Goal: Task Accomplishment & Management: Manage account settings

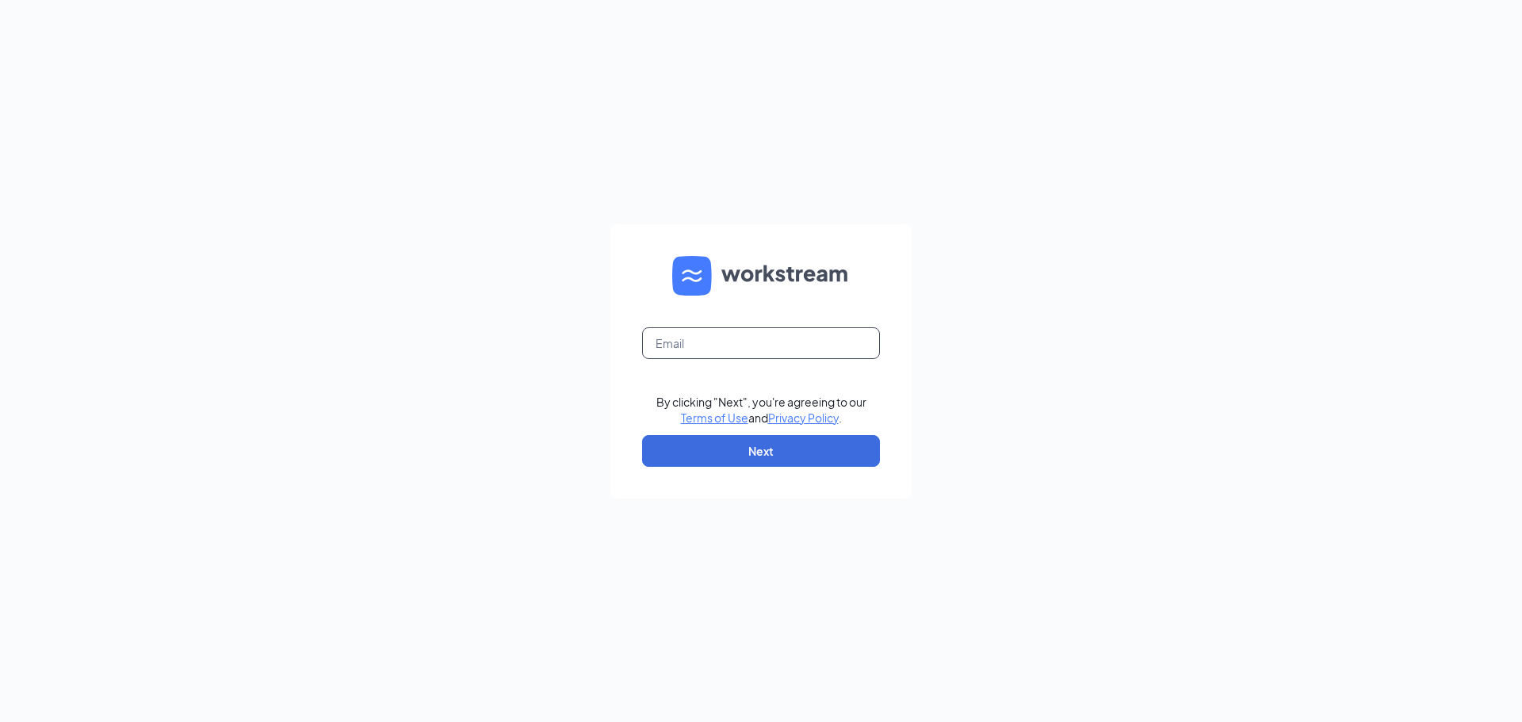
click at [698, 334] on input "text" at bounding box center [761, 343] width 238 height 32
type input "[PERSON_NAME][EMAIL_ADDRESS][DOMAIN_NAME]"
drag, startPoint x: 409, startPoint y: 403, endPoint x: 509, endPoint y: 415, distance: 100.6
click at [412, 402] on div "[PERSON_NAME][EMAIL_ADDRESS][DOMAIN_NAME] By clicking "Next", you're agreeing t…" at bounding box center [761, 361] width 1522 height 722
click at [720, 454] on button "Next" at bounding box center [761, 451] width 238 height 32
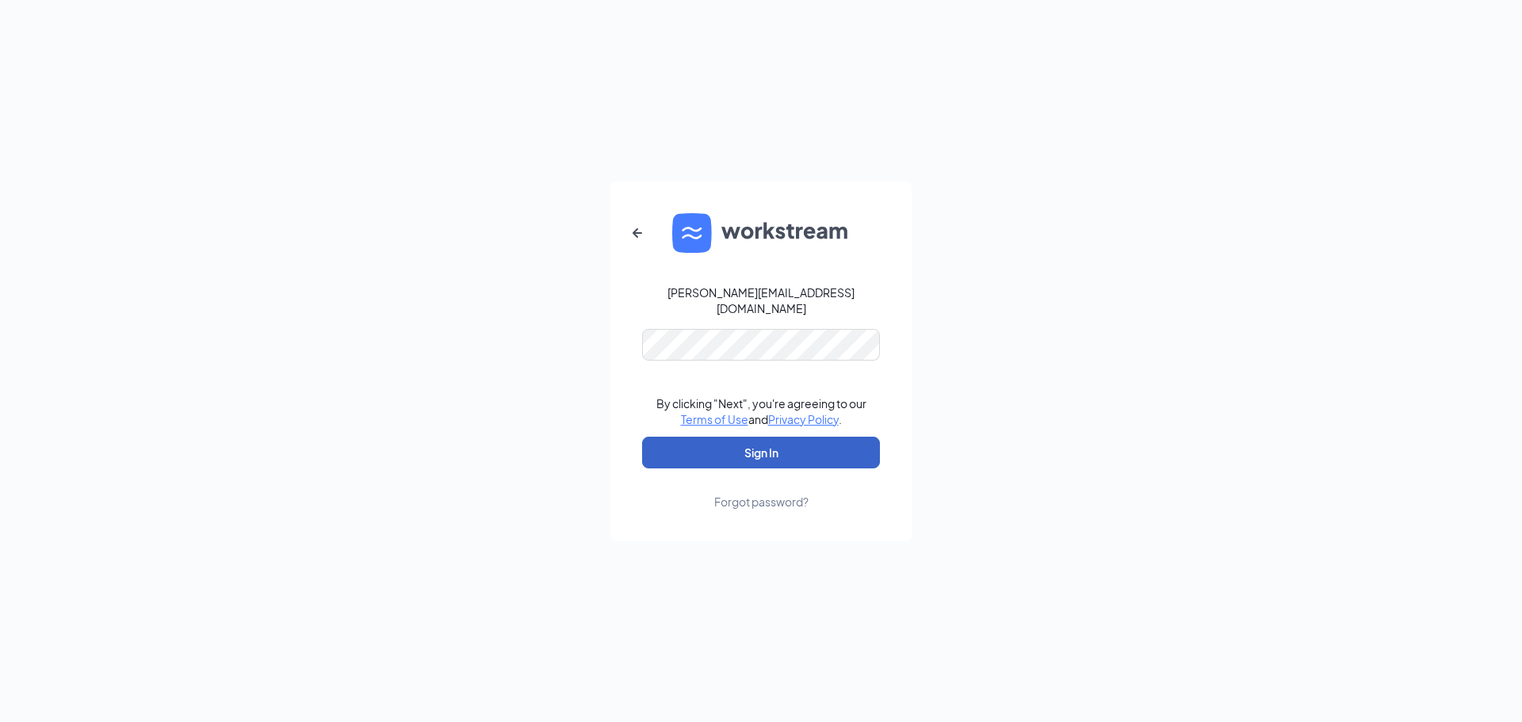
click at [738, 447] on button "Sign In" at bounding box center [761, 453] width 238 height 32
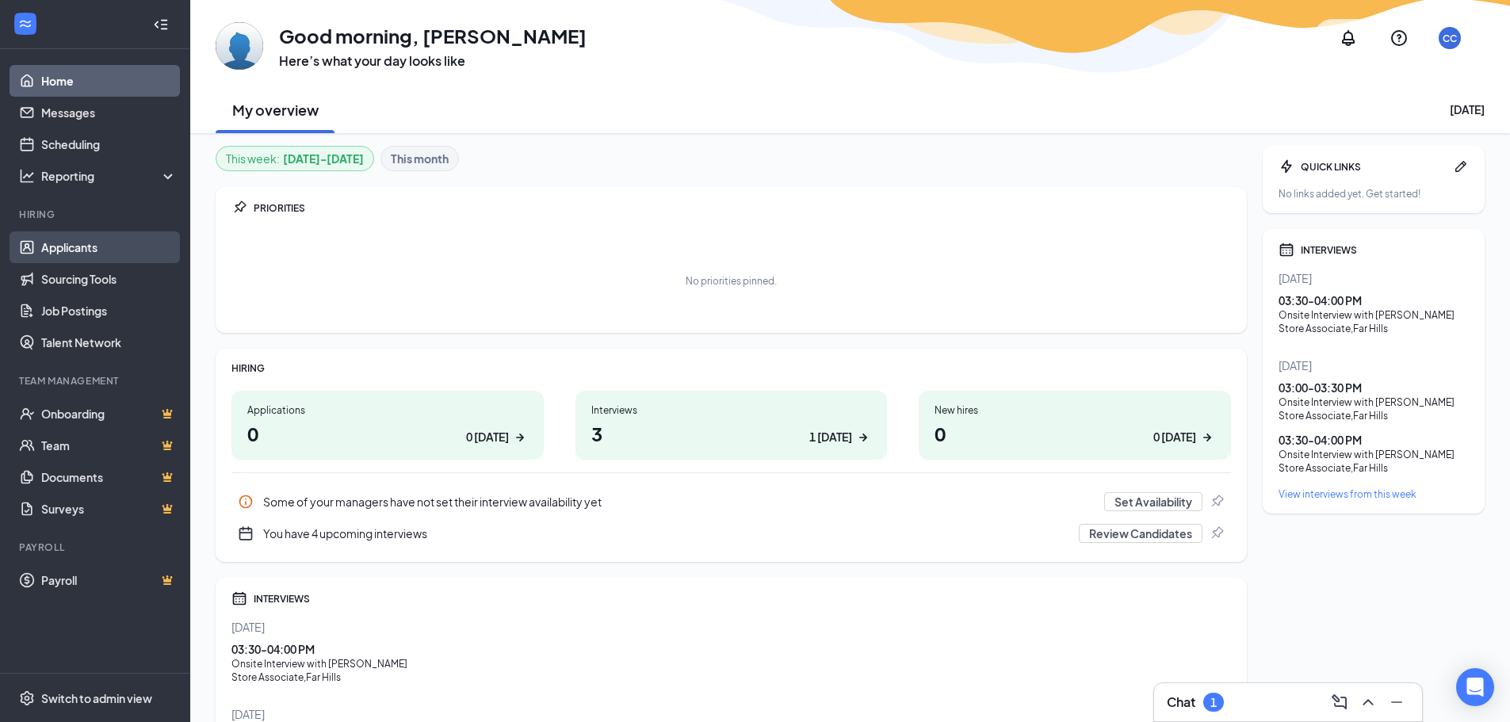
click at [63, 251] on link "Applicants" at bounding box center [109, 247] width 136 height 32
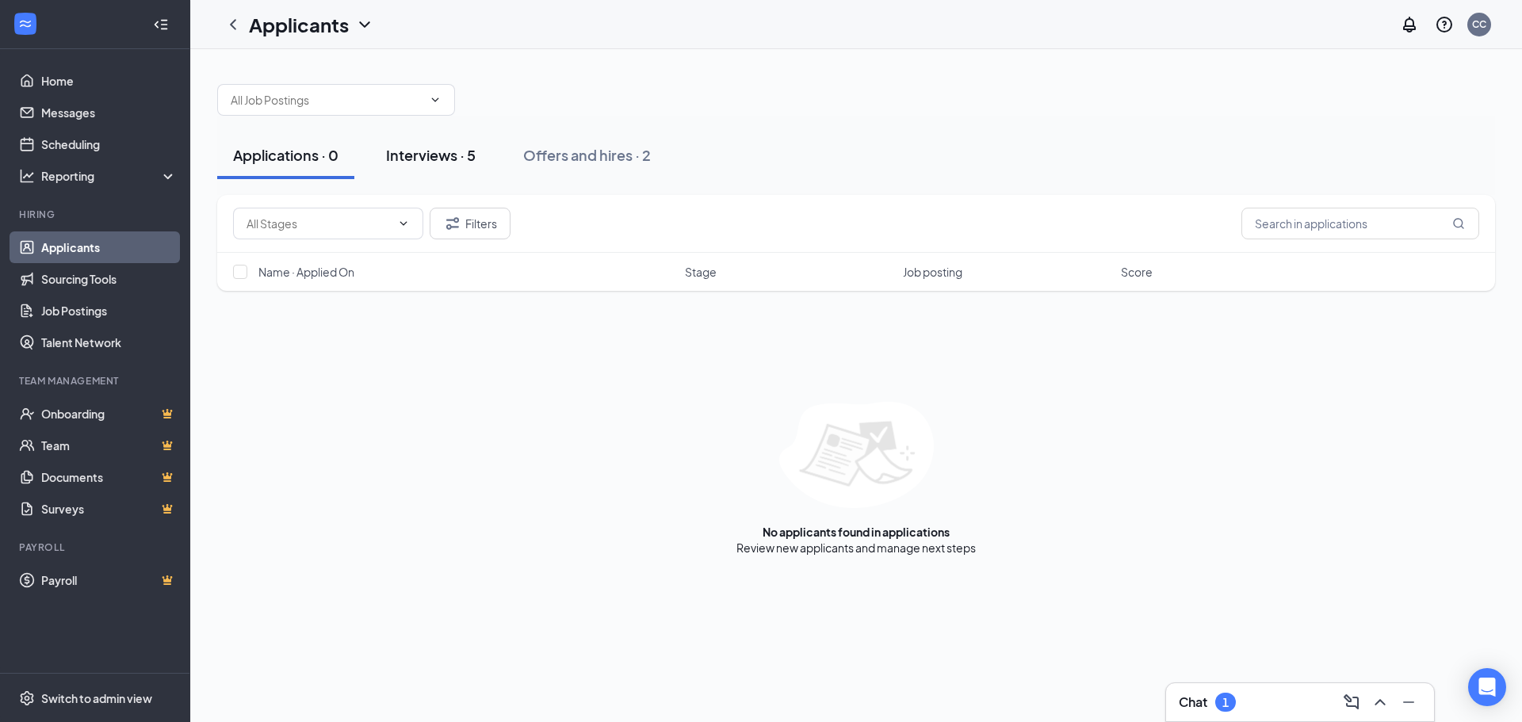
click at [443, 152] on div "Interviews · 5" at bounding box center [431, 155] width 90 height 20
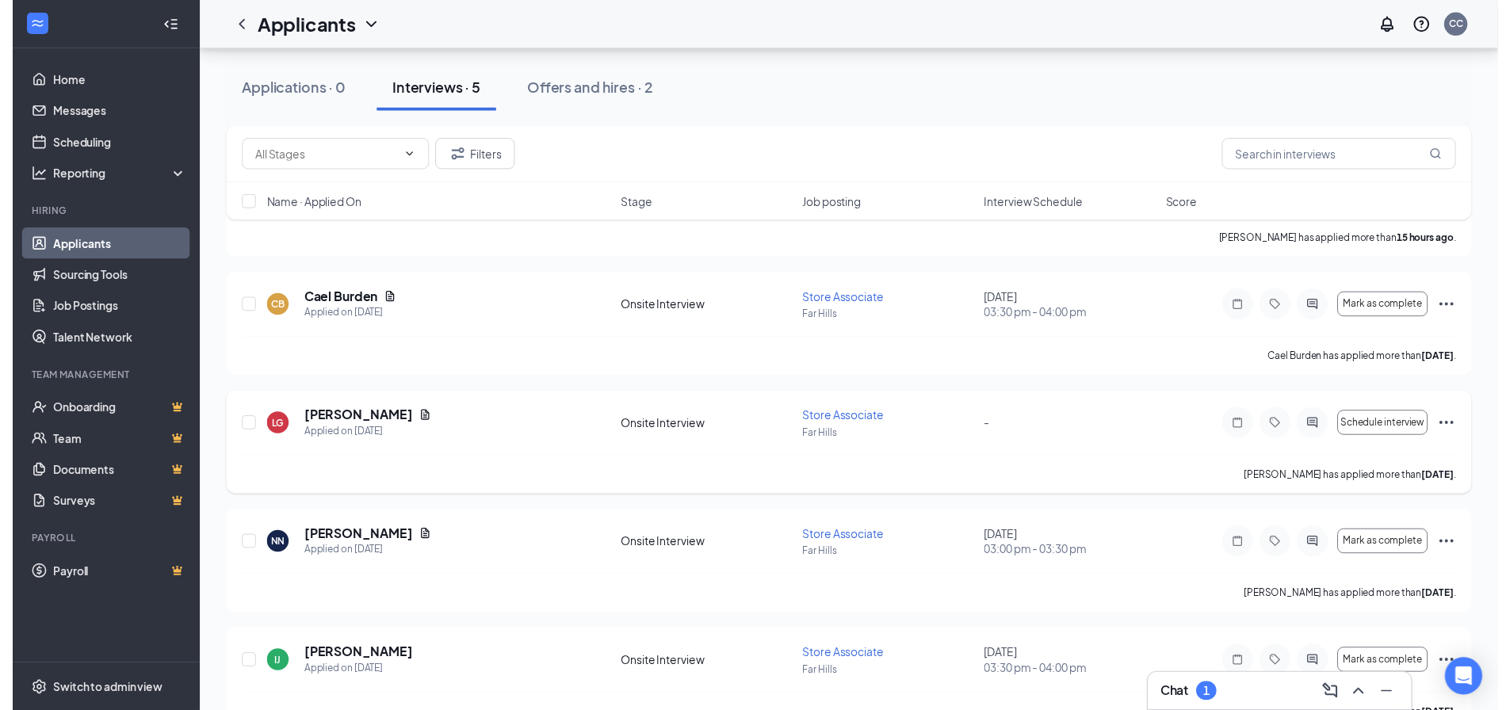
scroll to position [190, 0]
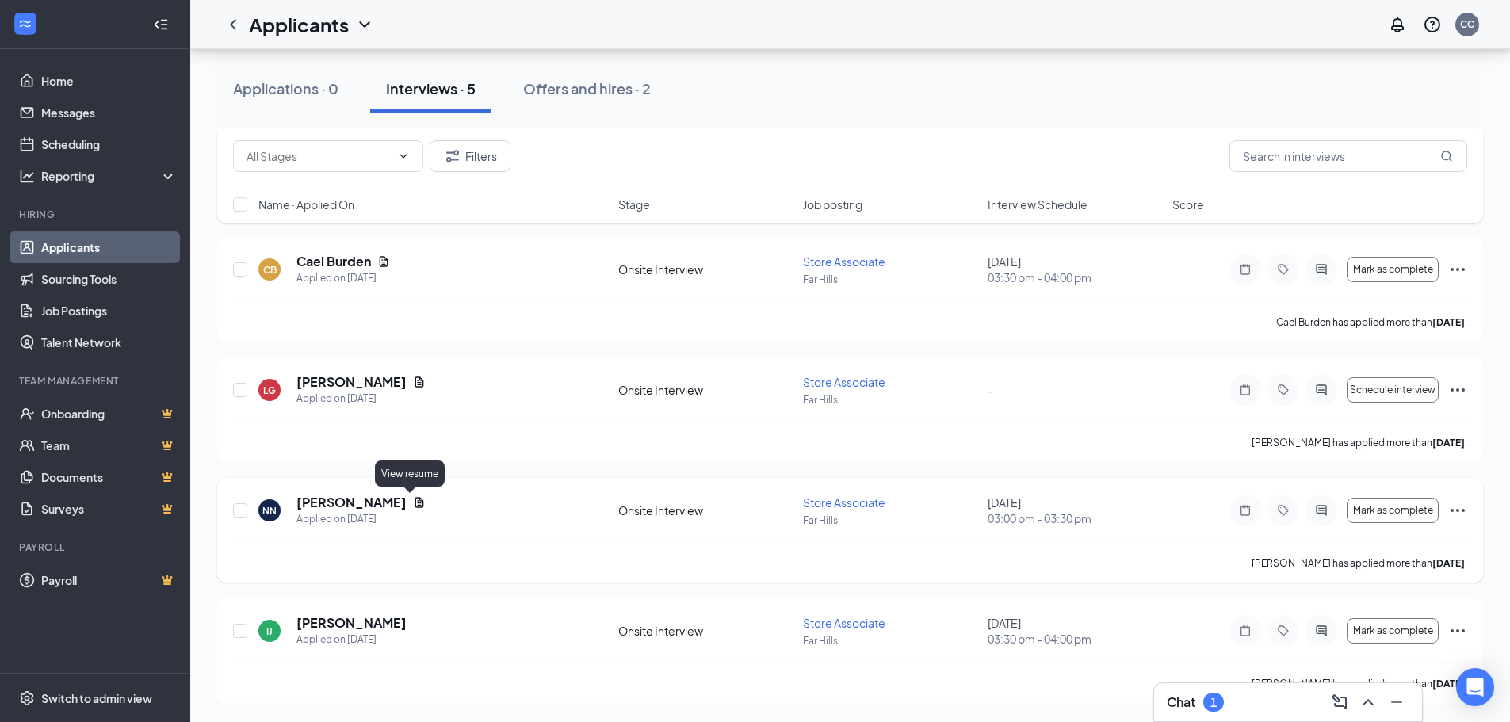
click at [415, 502] on icon "Document" at bounding box center [419, 502] width 9 height 10
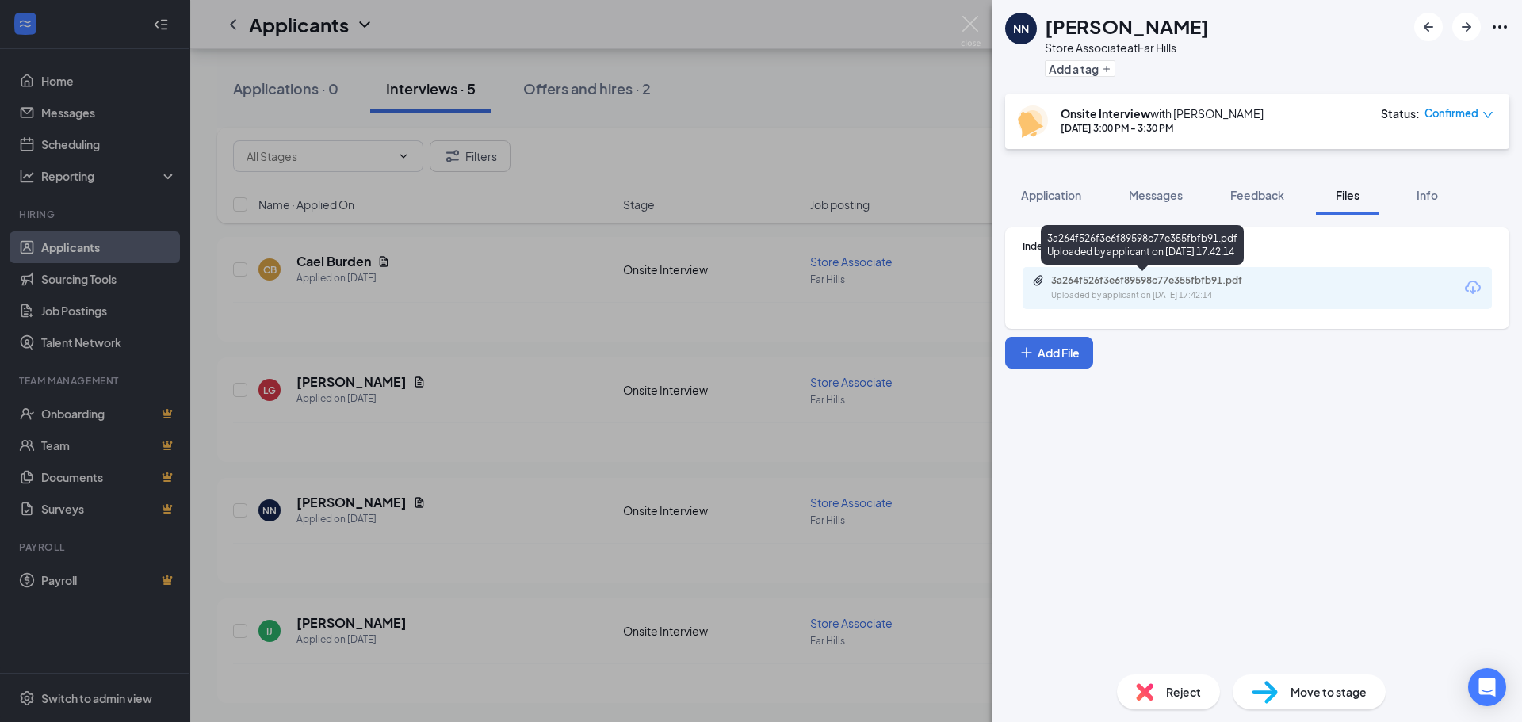
click at [1188, 293] on div "Uploaded by applicant on Aug 24, 2025 at 17:42:14" at bounding box center [1170, 295] width 238 height 13
click at [729, 84] on div "NN Nevaughn Norris Store Associate at Far Hills Add a tag Onsite Interview with…" at bounding box center [761, 361] width 1522 height 722
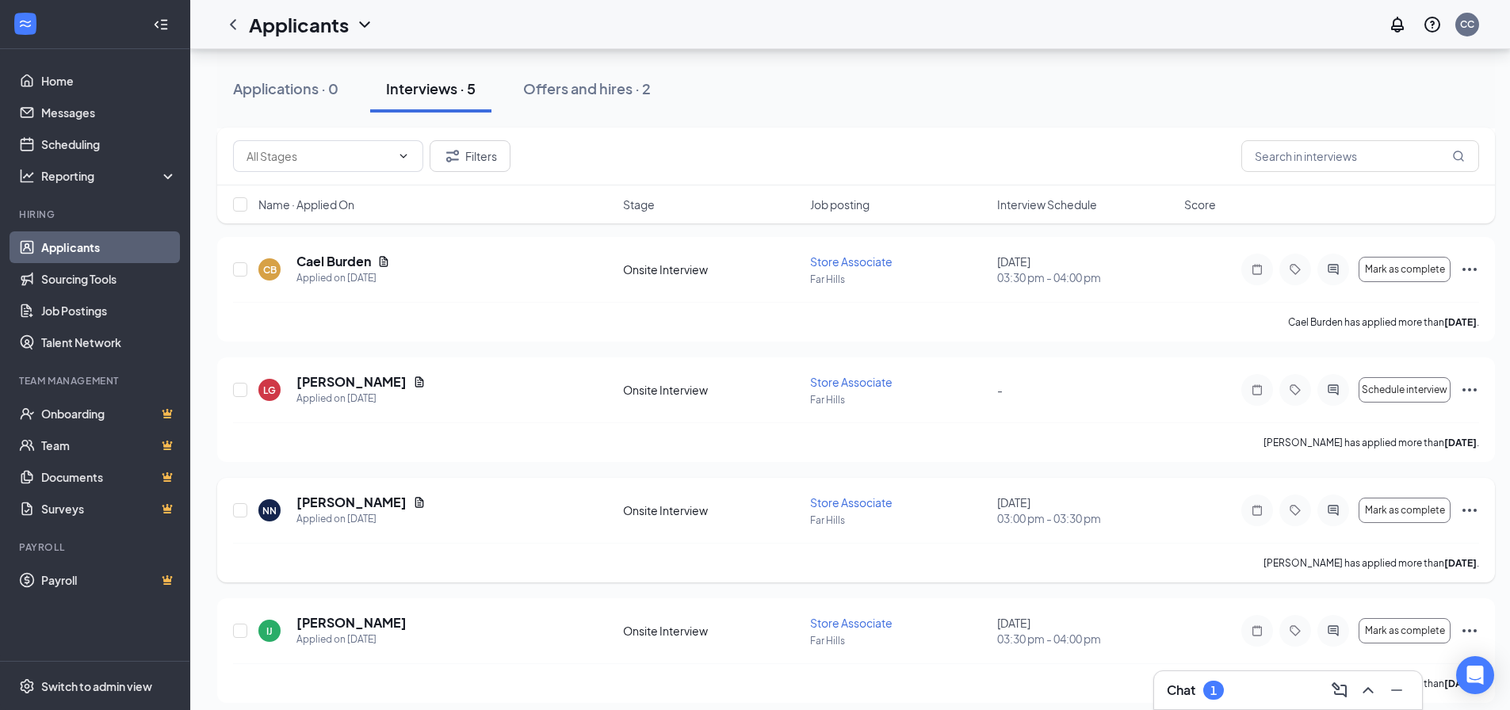
click at [1467, 508] on icon "Ellipses" at bounding box center [1469, 510] width 19 height 19
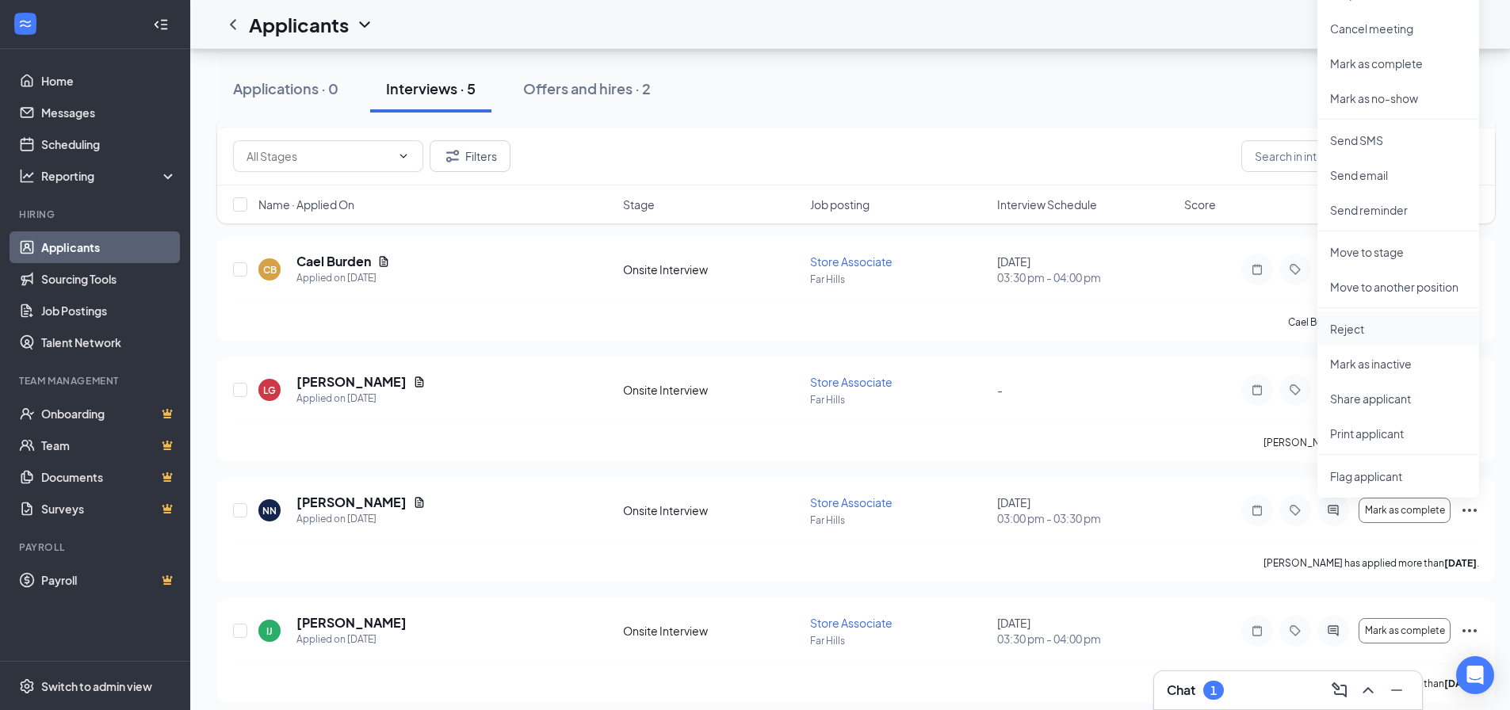
click at [1334, 322] on p "Reject" at bounding box center [1398, 329] width 136 height 16
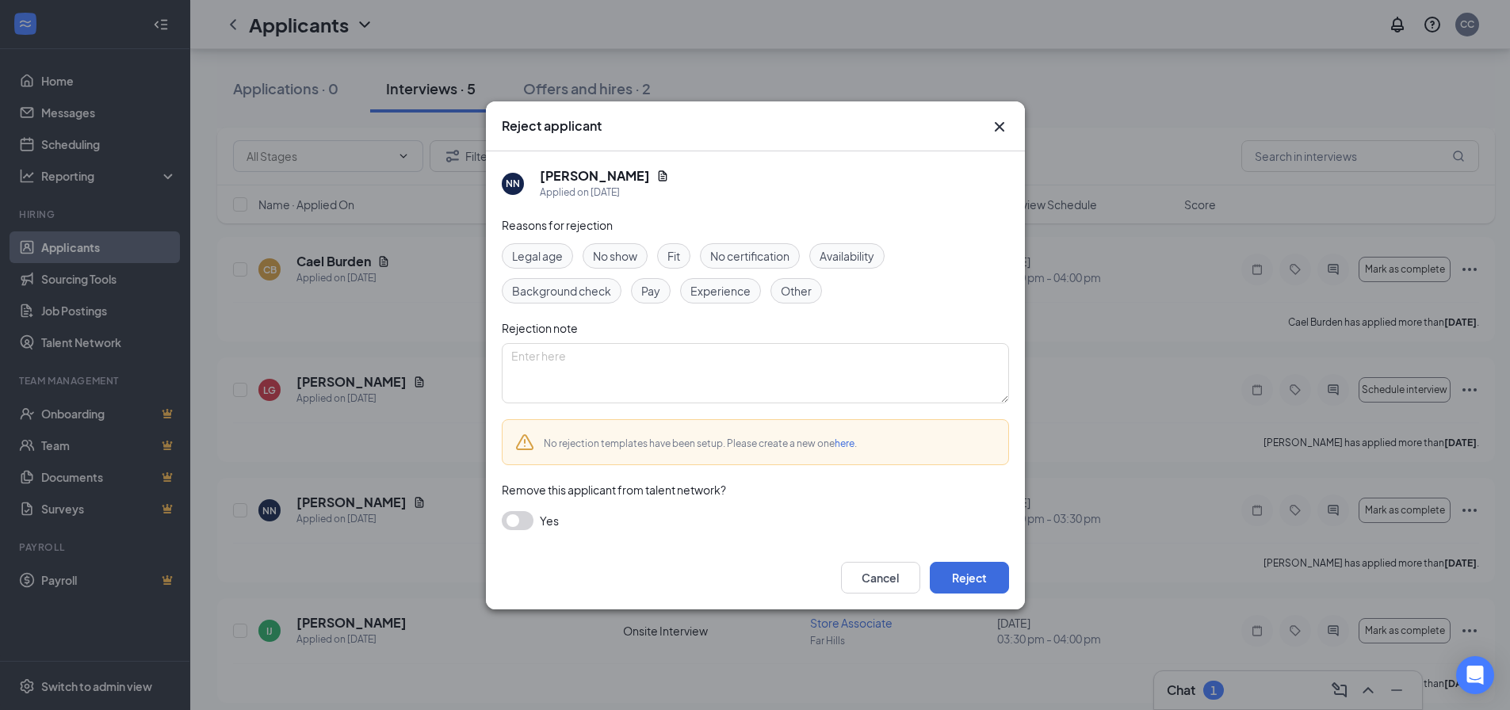
click at [724, 288] on span "Experience" at bounding box center [720, 290] width 60 height 17
click at [988, 586] on button "Reject" at bounding box center [969, 578] width 79 height 32
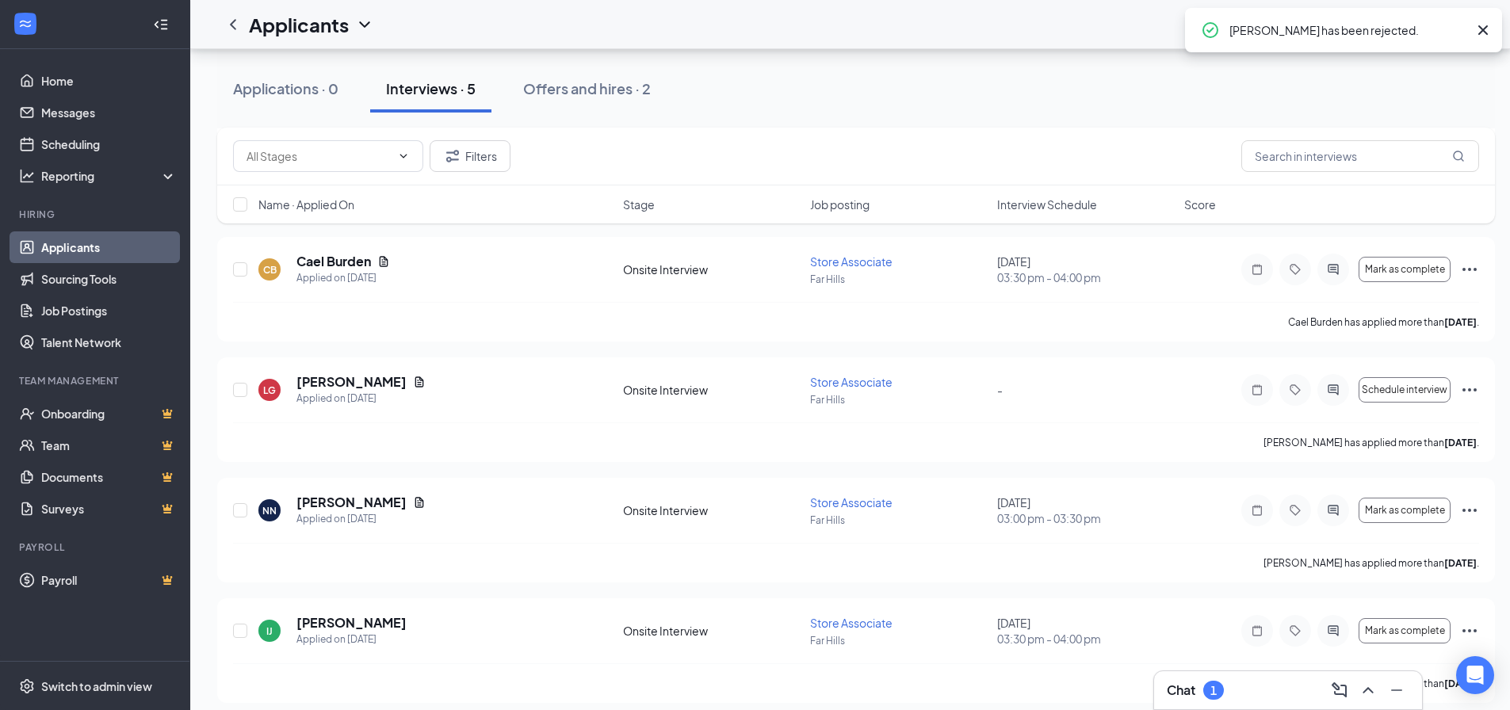
scroll to position [82, 0]
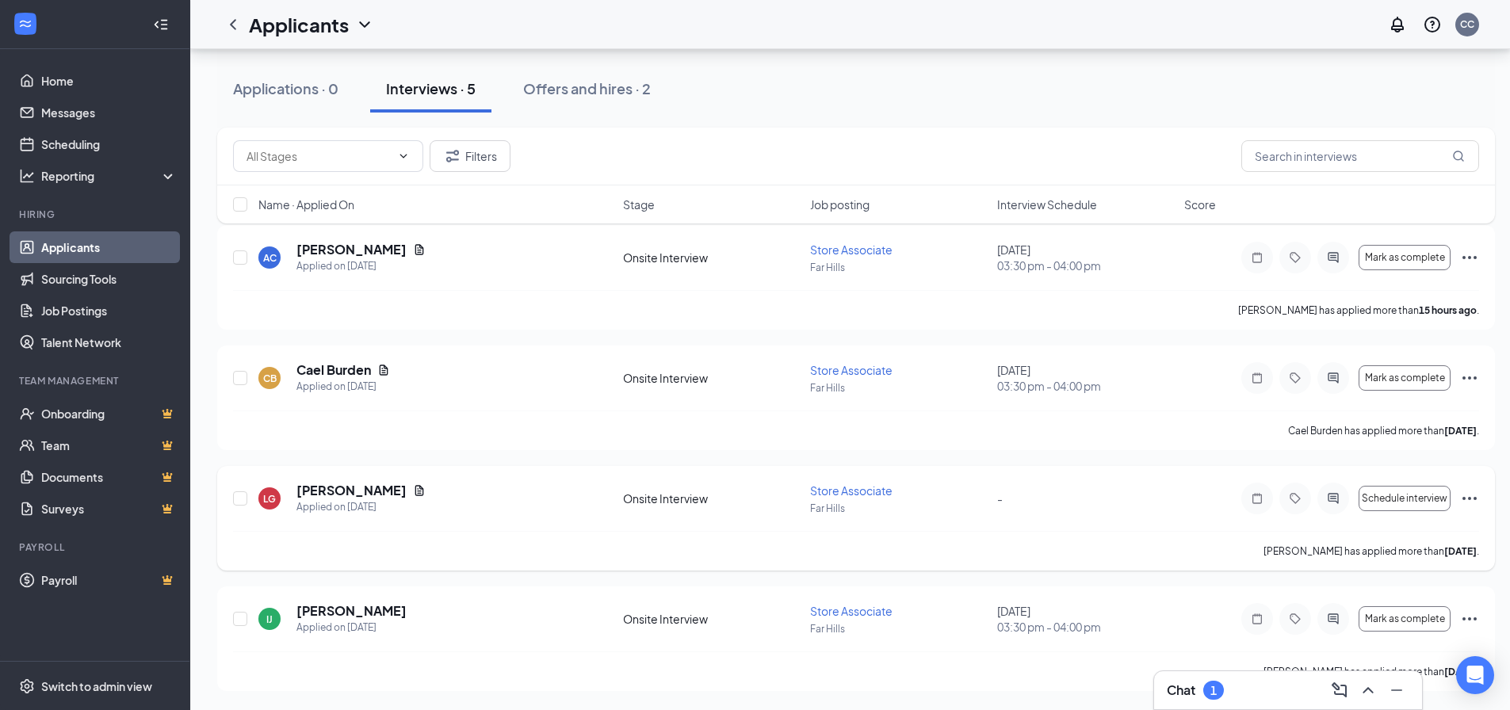
click at [1469, 495] on icon "Ellipses" at bounding box center [1469, 498] width 19 height 19
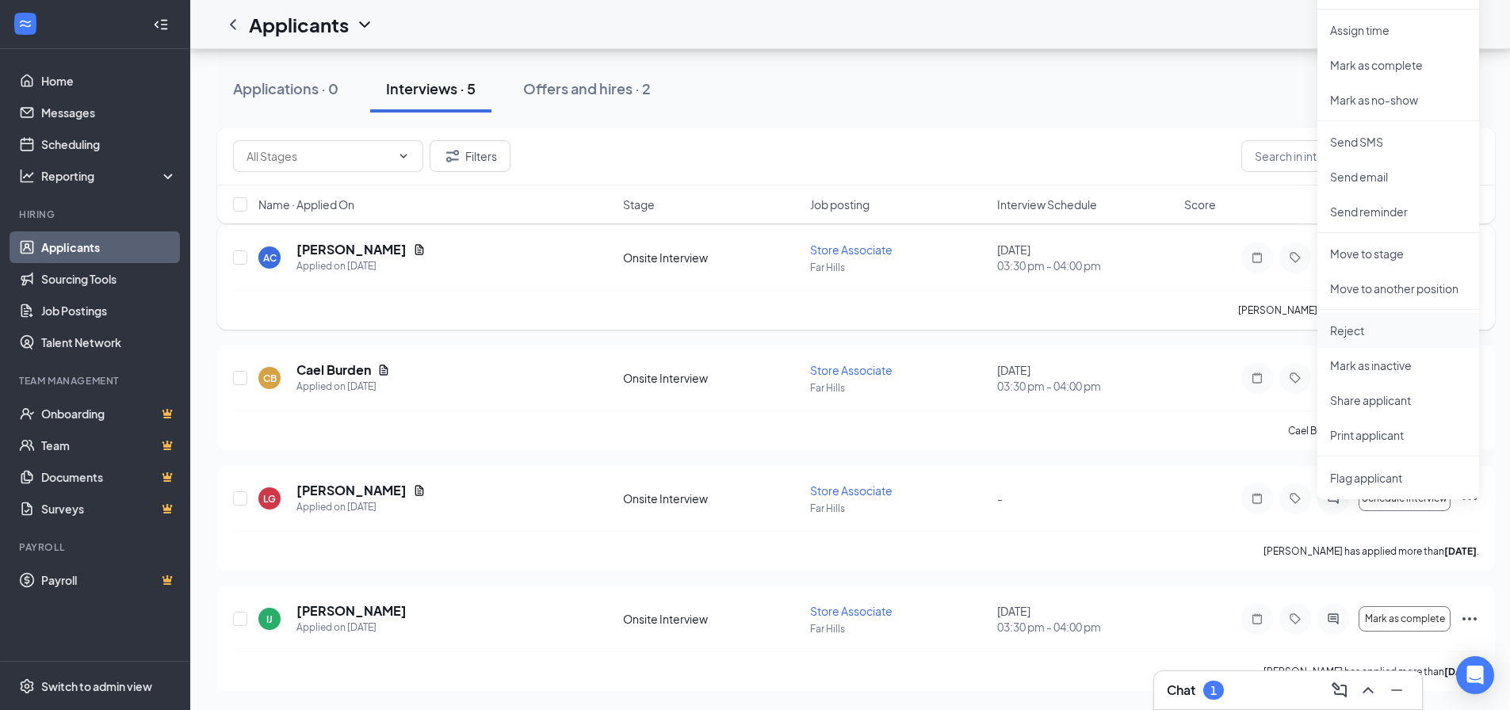
click at [1359, 327] on p "Reject" at bounding box center [1398, 331] width 136 height 16
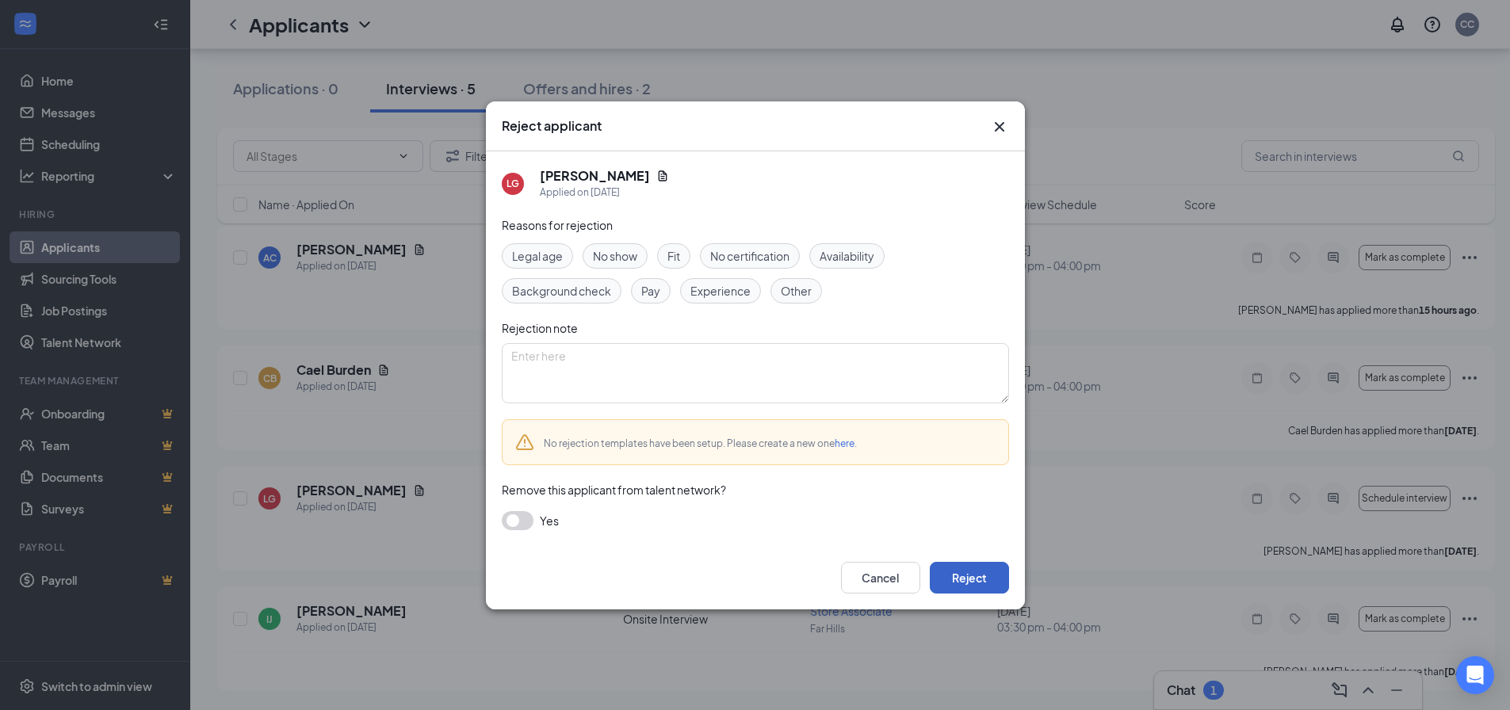
click at [992, 575] on button "Reject" at bounding box center [969, 578] width 79 height 32
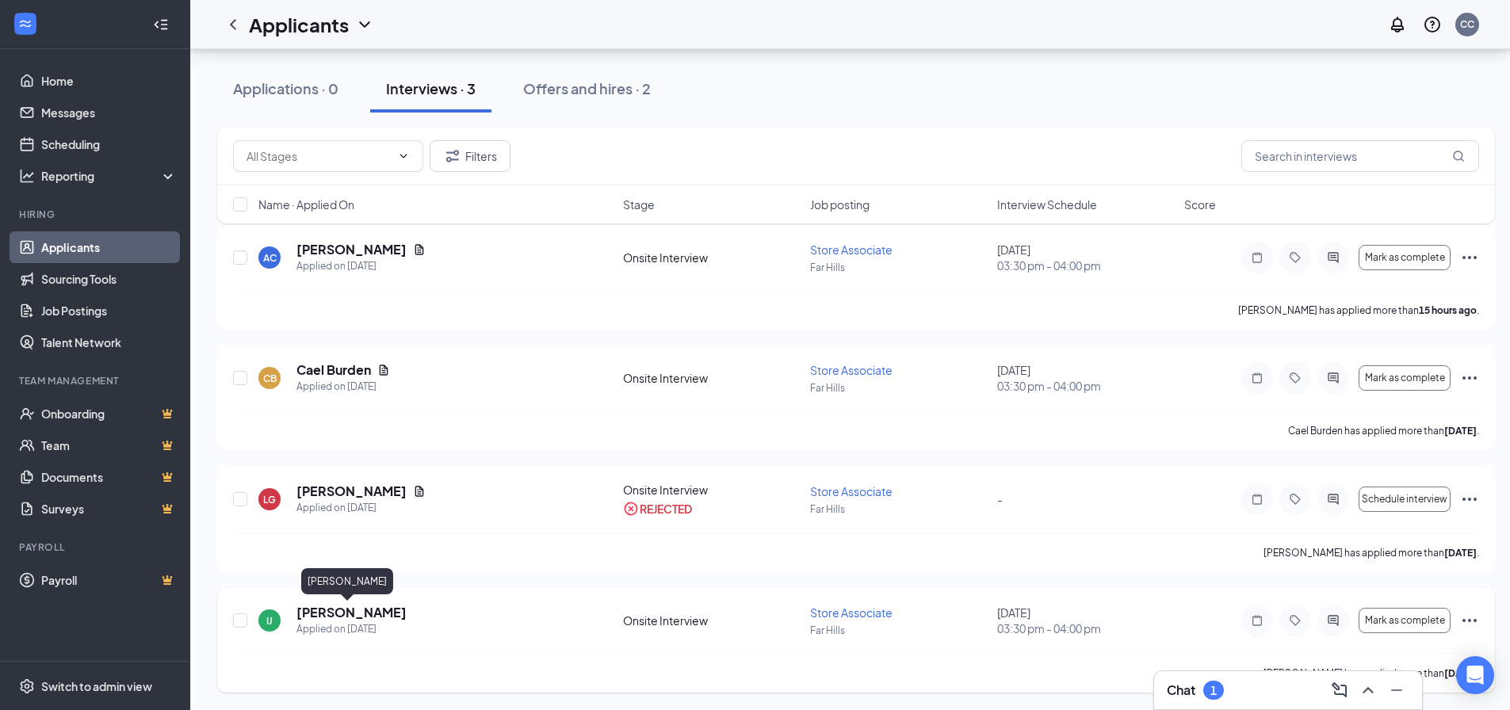
click at [327, 615] on h5 "Isaiah Jacobs" at bounding box center [351, 612] width 110 height 17
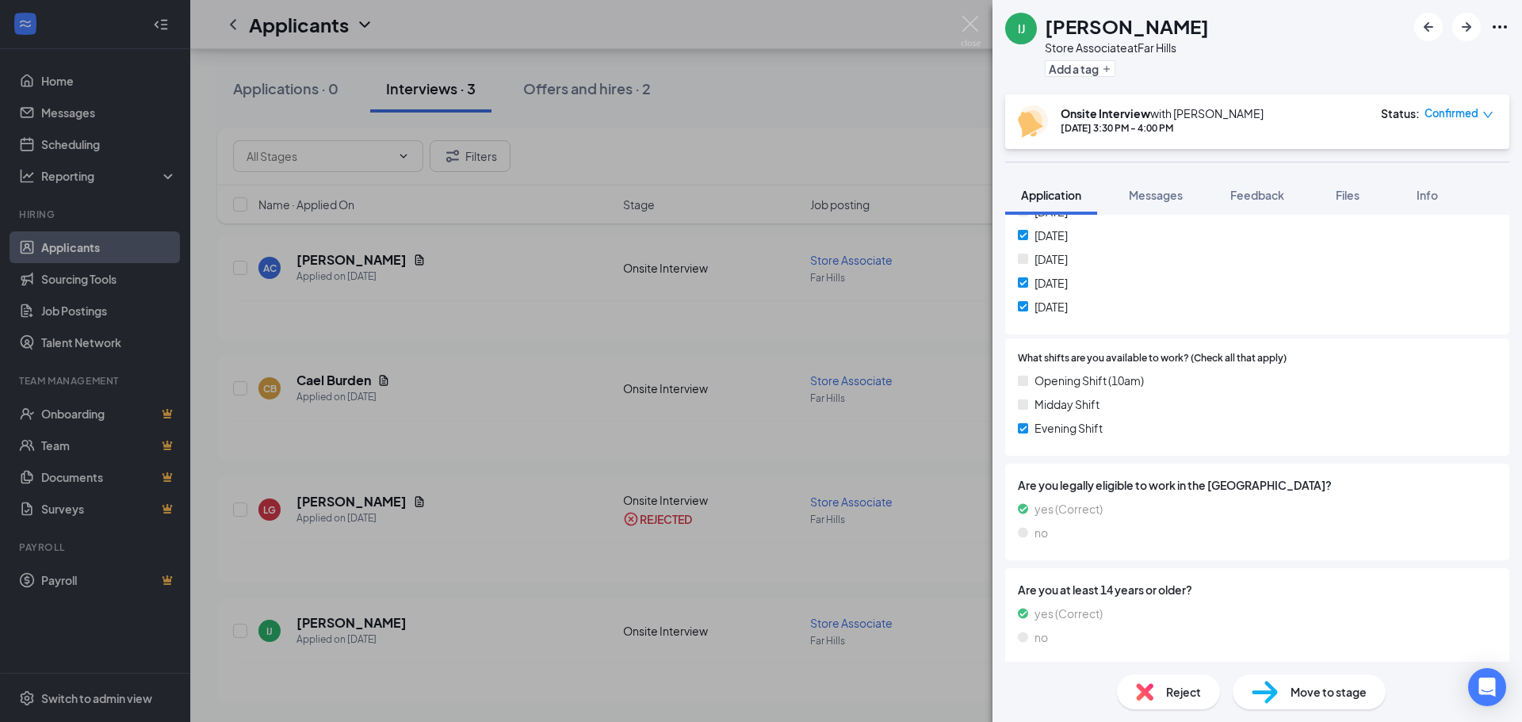
scroll to position [622, 0]
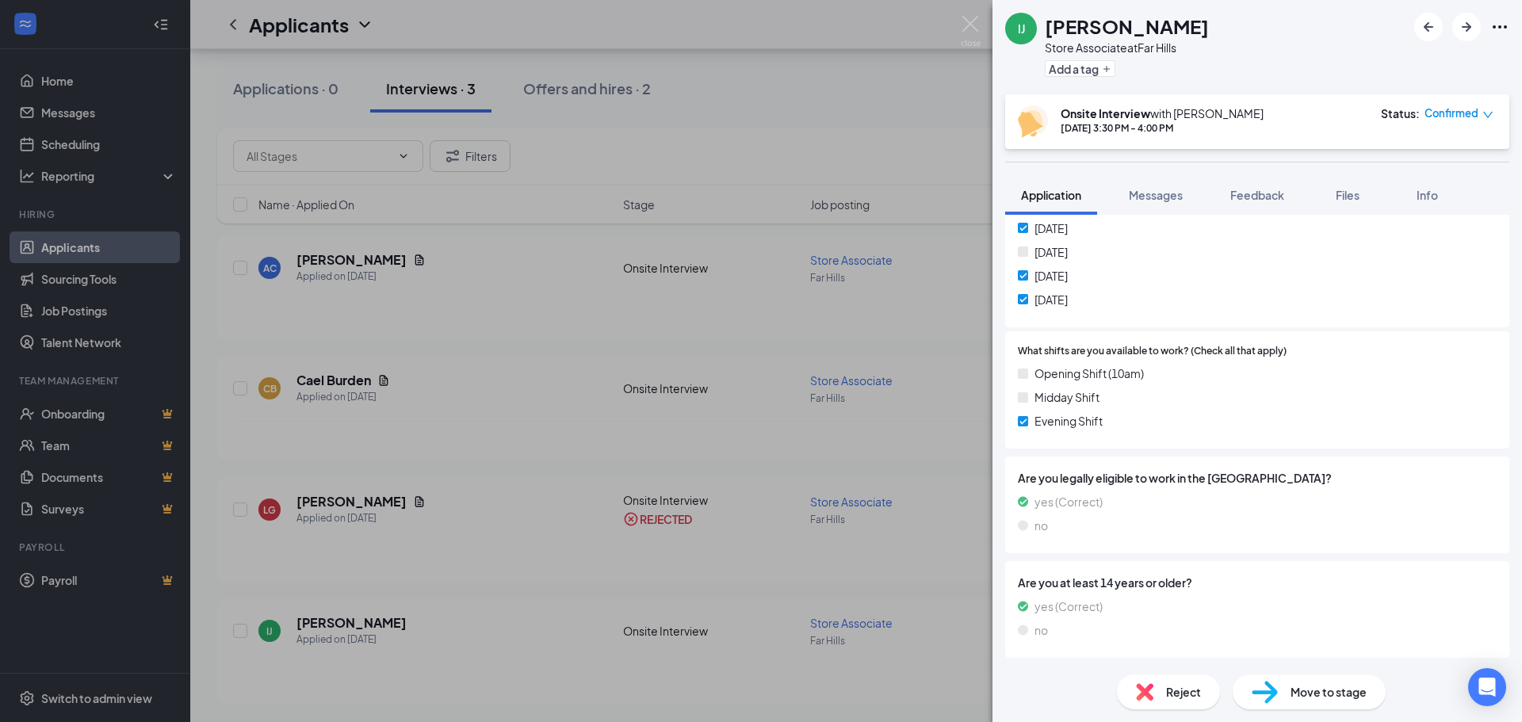
click at [1166, 684] on span "Reject" at bounding box center [1183, 691] width 35 height 17
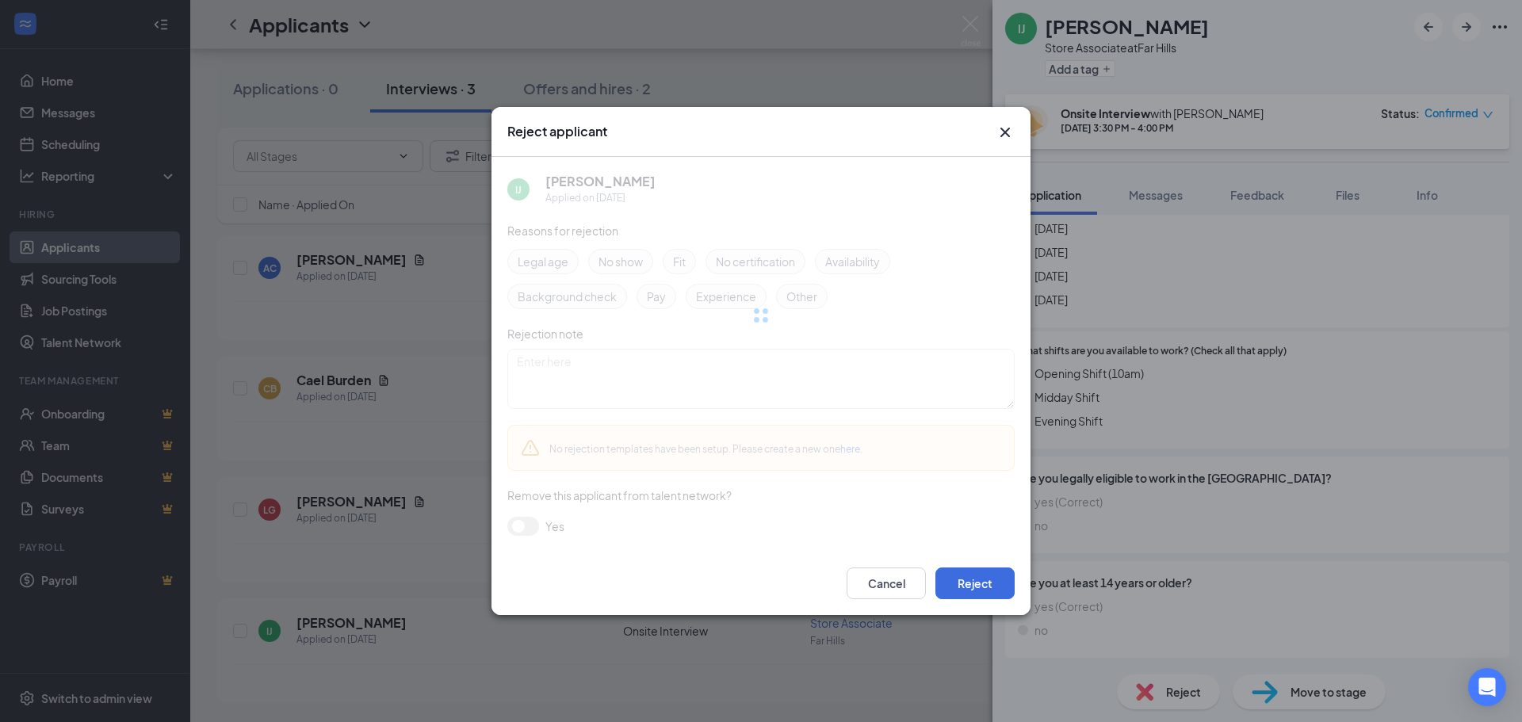
scroll to position [617, 0]
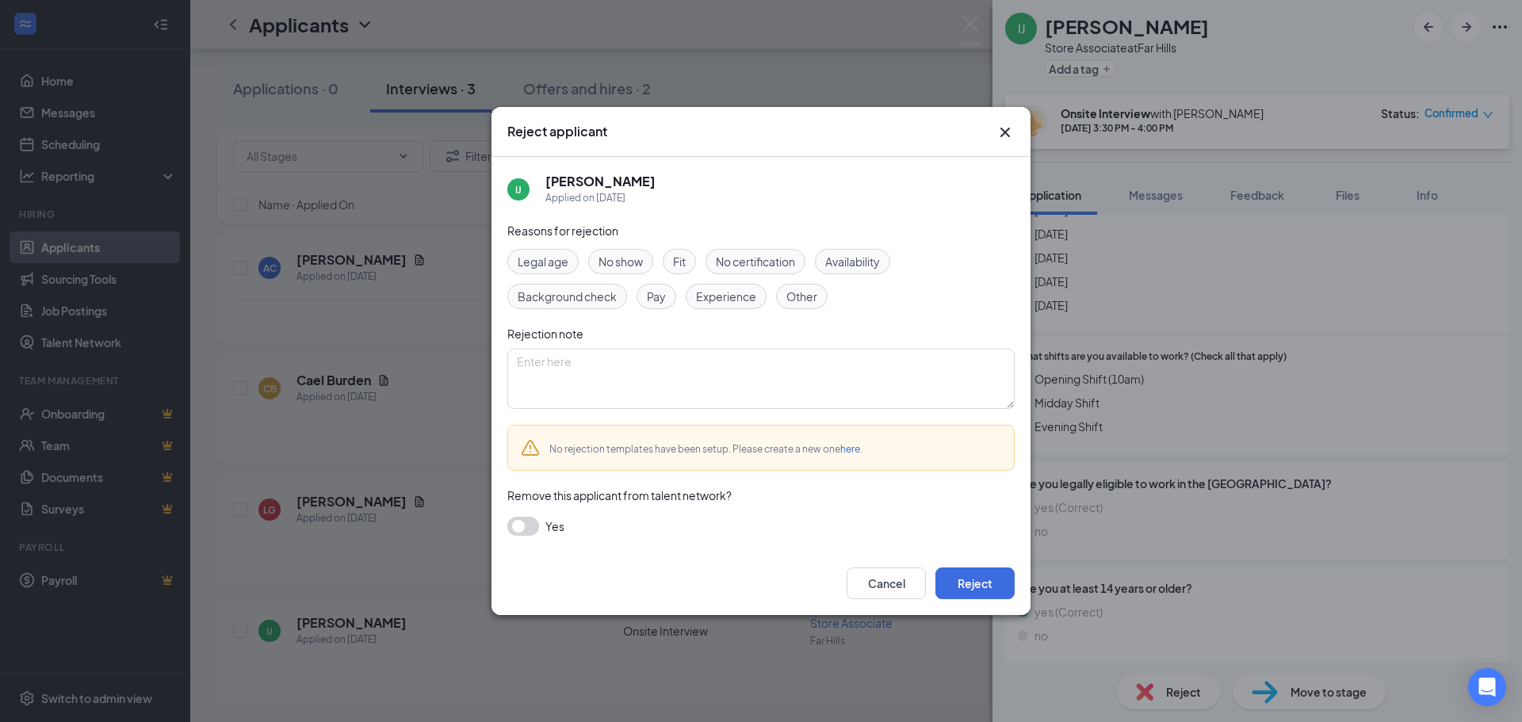
click at [843, 256] on span "Availability" at bounding box center [852, 261] width 55 height 17
click at [967, 580] on button "Reject" at bounding box center [974, 584] width 79 height 32
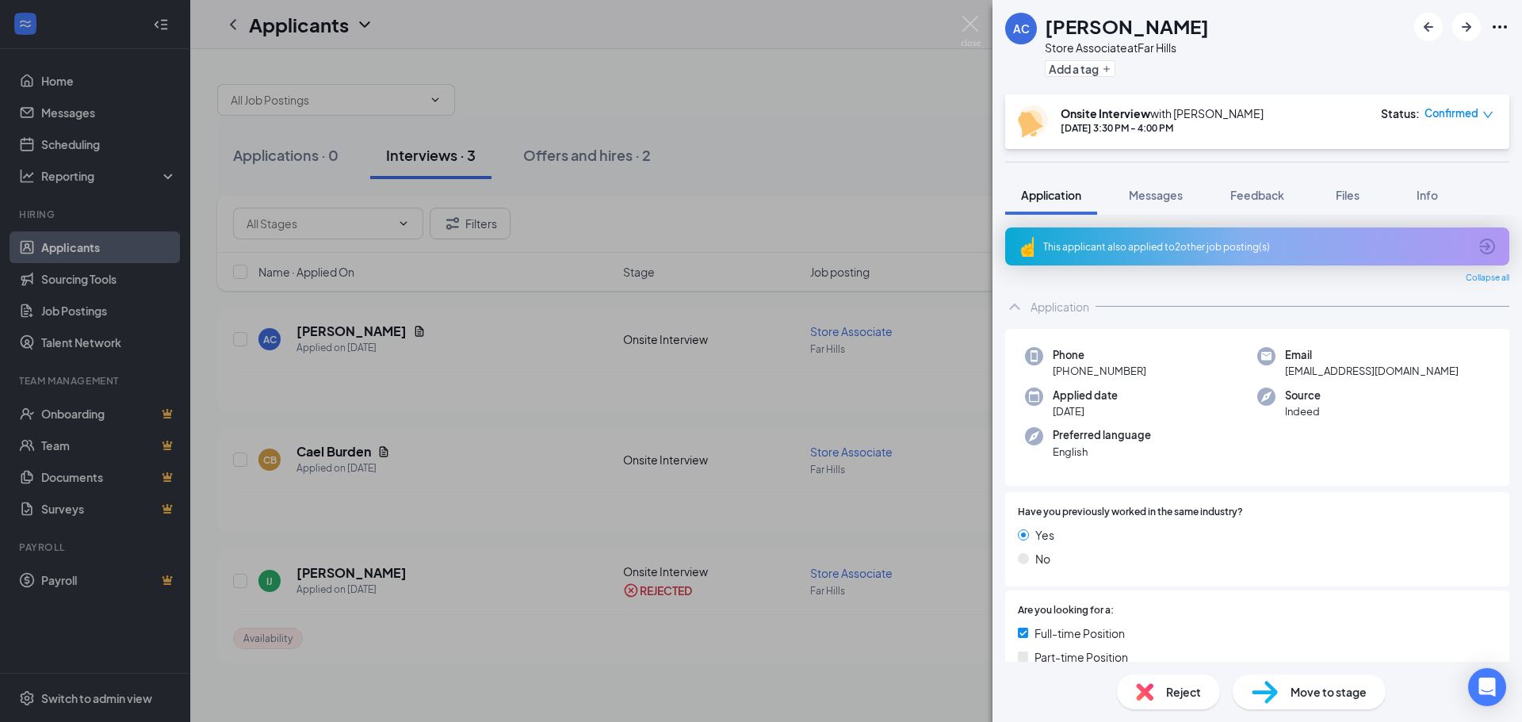
click at [791, 40] on div "AC Amiya Cosby Store Associate at Far Hills Add a tag Onsite Interview with Chr…" at bounding box center [761, 361] width 1522 height 722
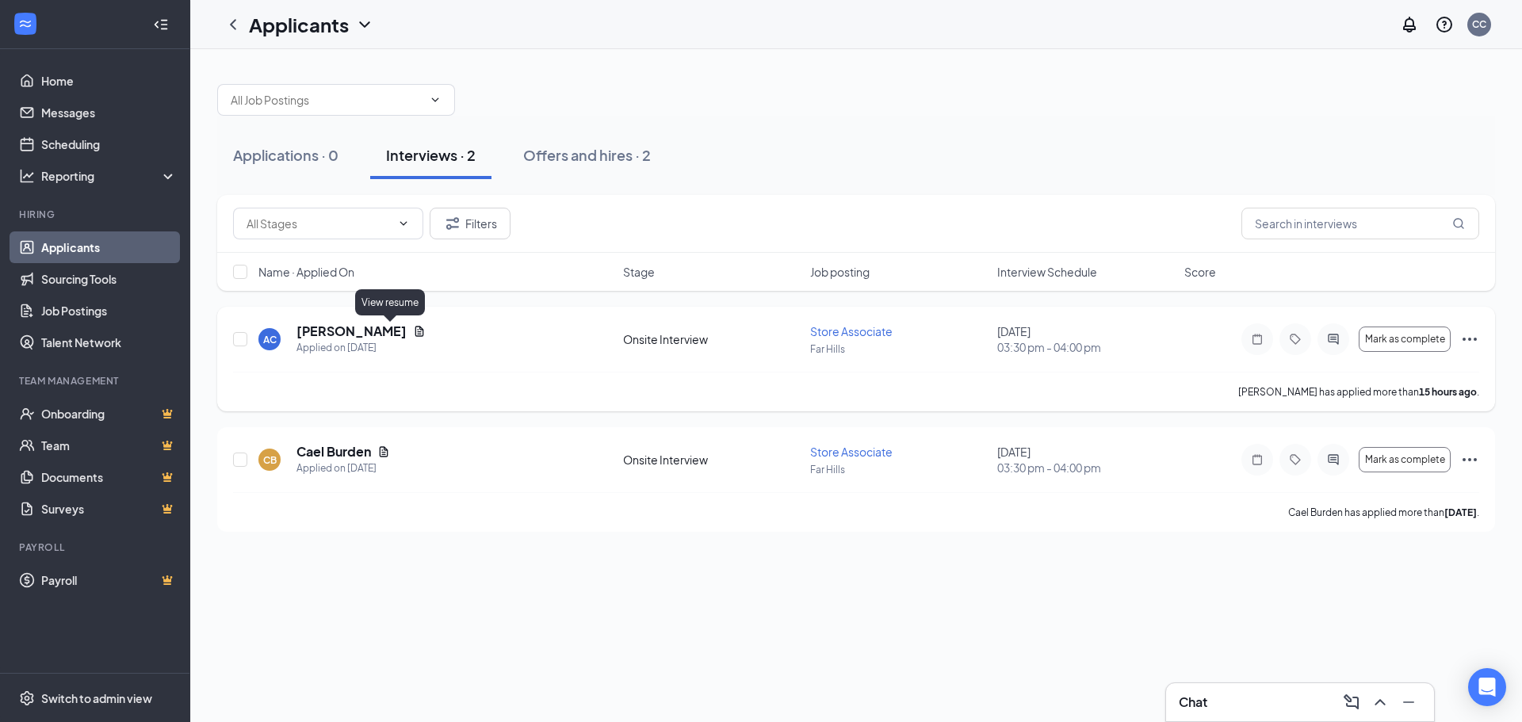
click at [415, 331] on icon "Document" at bounding box center [419, 331] width 9 height 10
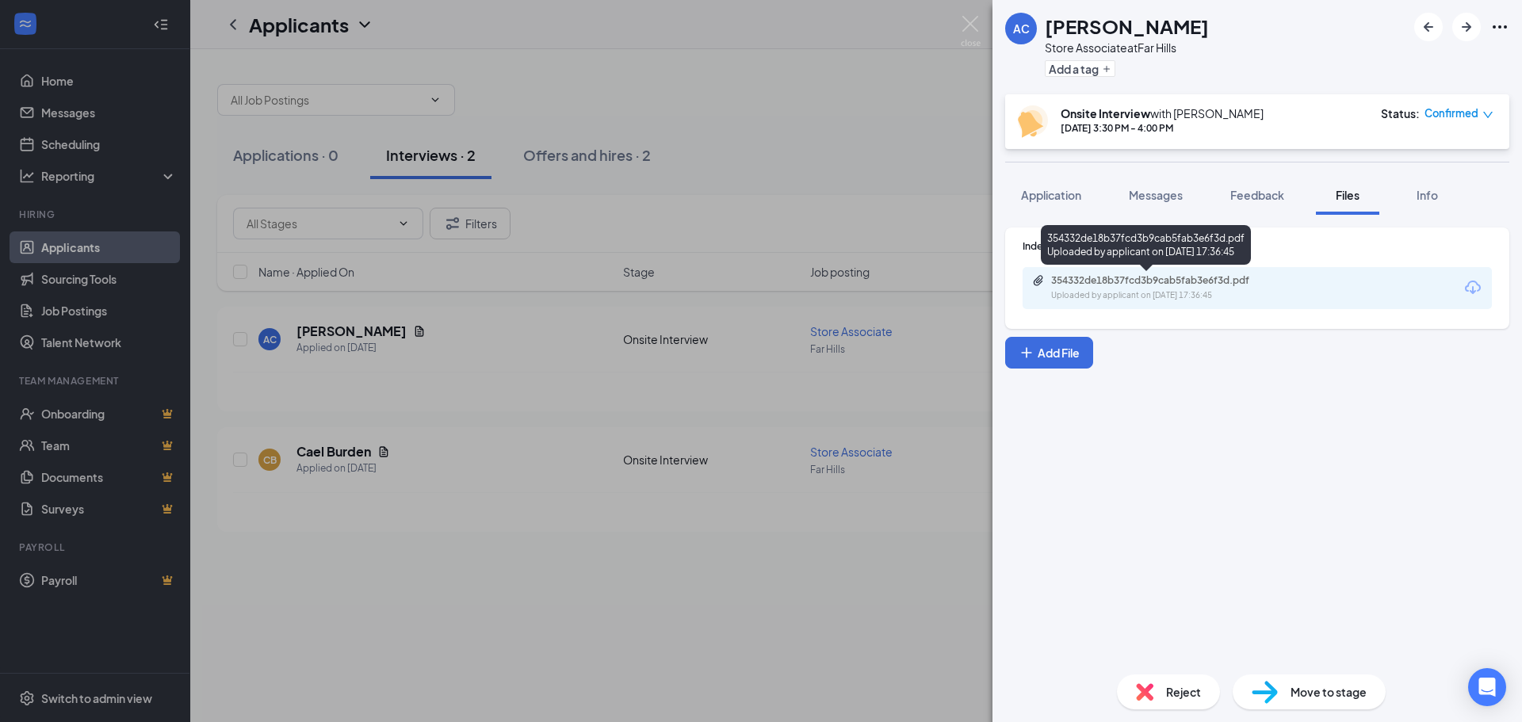
click at [1130, 304] on div "354332de18b37fcd3b9cab5fab3e6f3d.pdf Uploaded by applicant on Aug 26, 2025 at 1…" at bounding box center [1257, 288] width 469 height 42
click at [1122, 285] on div "354332de18b37fcd3b9cab5fab3e6f3d.pdf" at bounding box center [1162, 280] width 222 height 13
click at [805, 63] on div "AC Amiya Cosby Store Associate at Far Hills Add a tag Onsite Interview with Chr…" at bounding box center [761, 361] width 1522 height 722
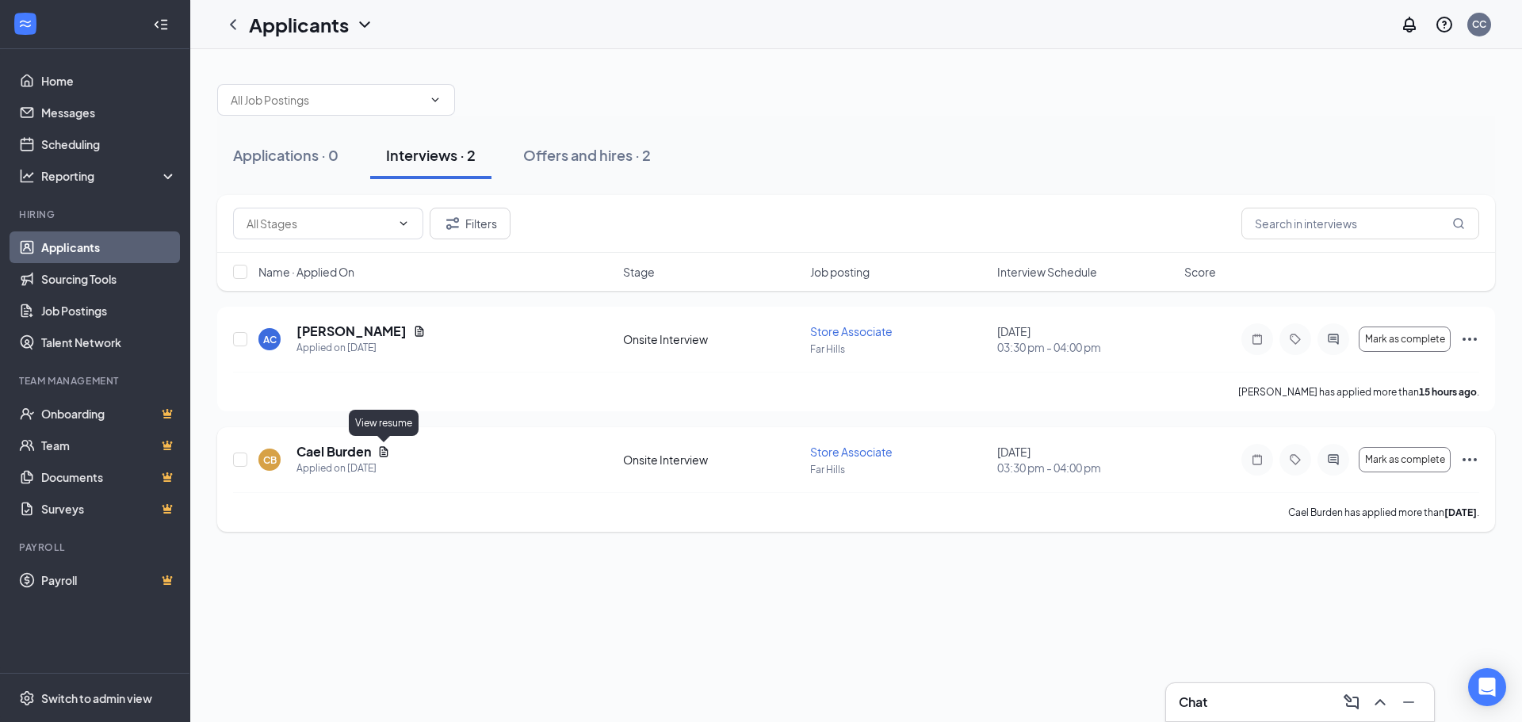
click at [384, 456] on icon "Document" at bounding box center [383, 452] width 13 height 13
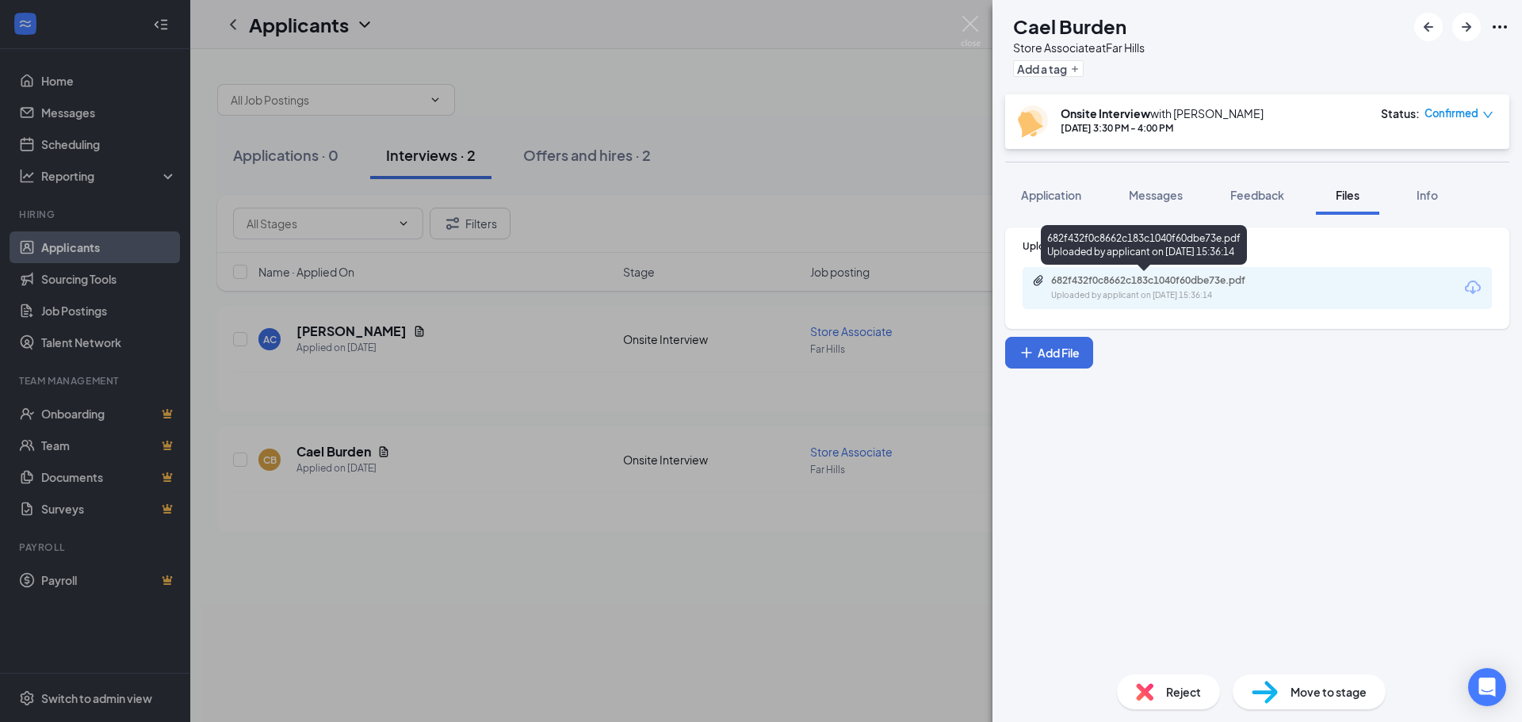
click at [1171, 289] on div "682f432f0c8662c183c1040f60dbe73e.pdf Uploaded by applicant on Aug 25, 2025 at 1…" at bounding box center [1160, 288] width 257 height 28
click at [723, 58] on div "CB Cael Burden Store Associate at Far Hills Add a tag Onsite Interview with Chr…" at bounding box center [761, 361] width 1522 height 722
